Goal: Transaction & Acquisition: Purchase product/service

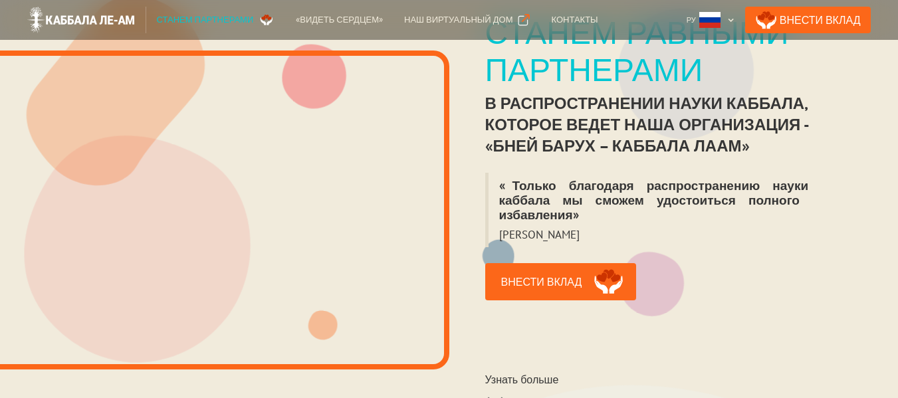
scroll to position [354, 0]
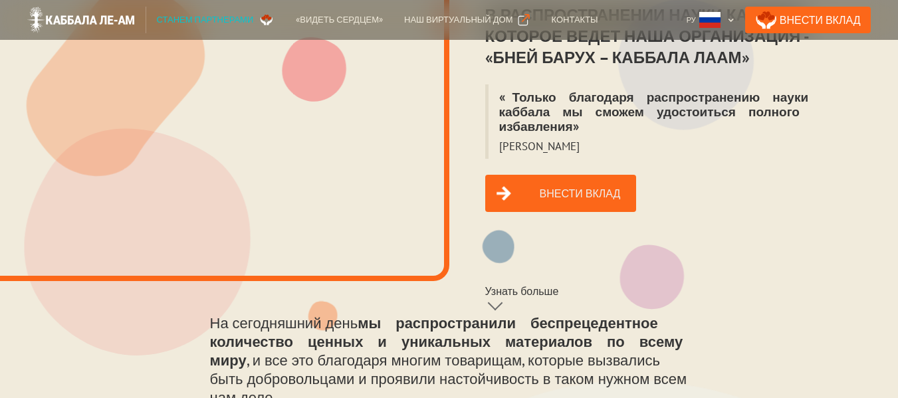
click at [571, 180] on link "Внести вклад" at bounding box center [561, 193] width 152 height 37
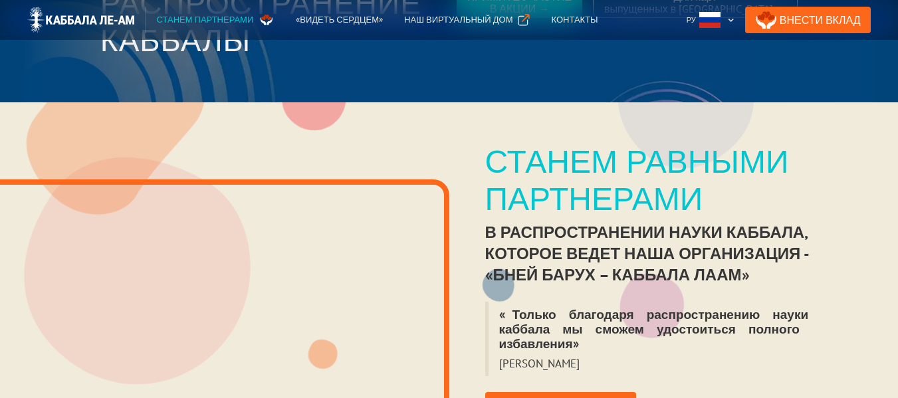
scroll to position [88, 0]
